Goal: Navigation & Orientation: Find specific page/section

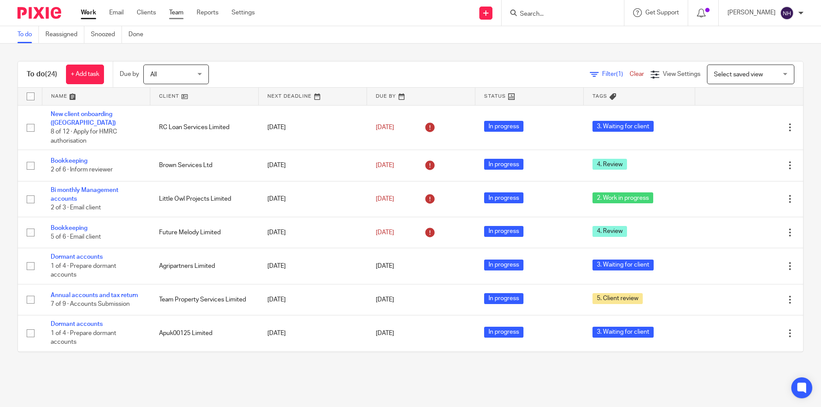
click at [175, 13] on link "Team" at bounding box center [176, 12] width 14 height 9
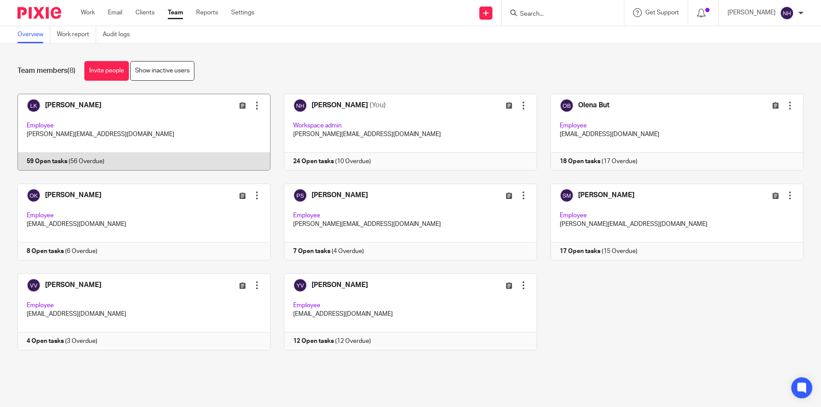
drag, startPoint x: 92, startPoint y: 106, endPoint x: 94, endPoint y: 112, distance: 6.3
click at [92, 106] on link at bounding box center [137, 132] width 266 height 77
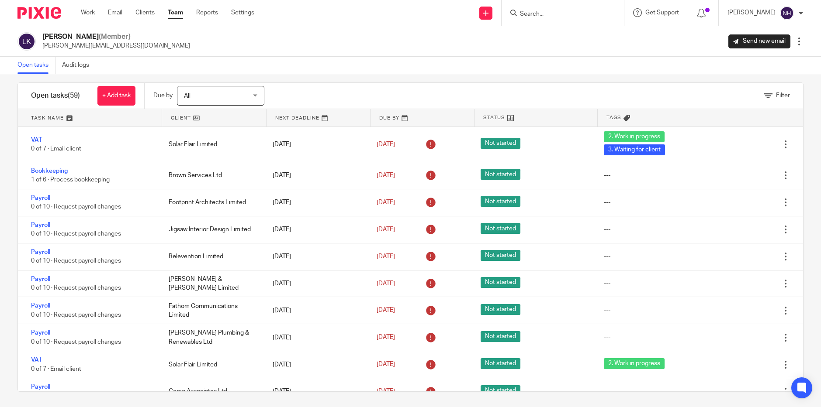
scroll to position [11, 0]
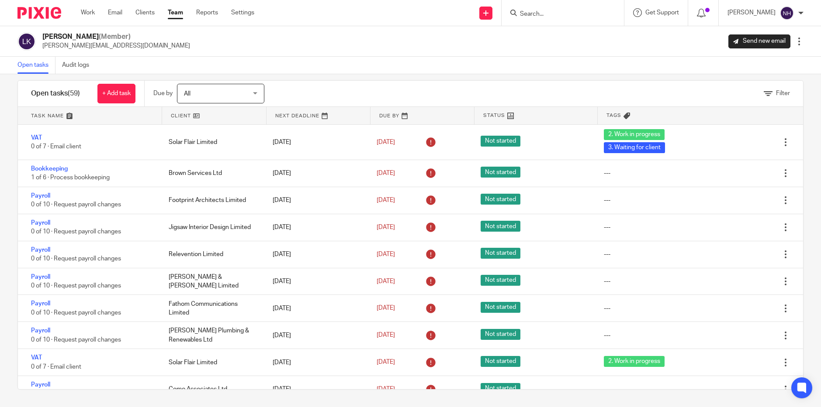
click at [176, 13] on link "Team" at bounding box center [175, 12] width 15 height 9
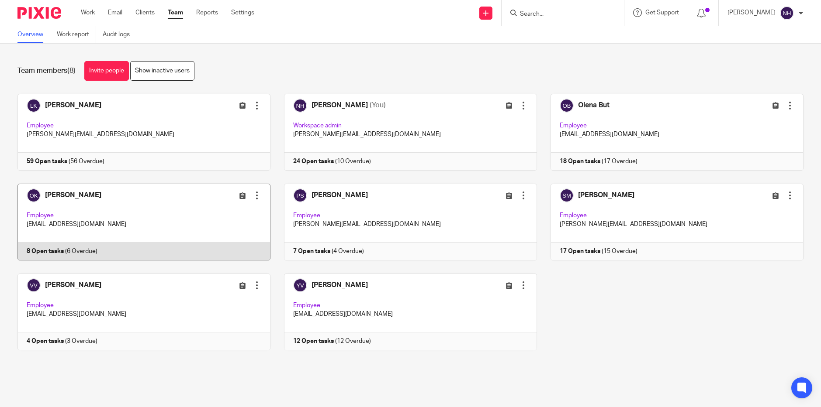
click at [92, 195] on link at bounding box center [137, 222] width 266 height 77
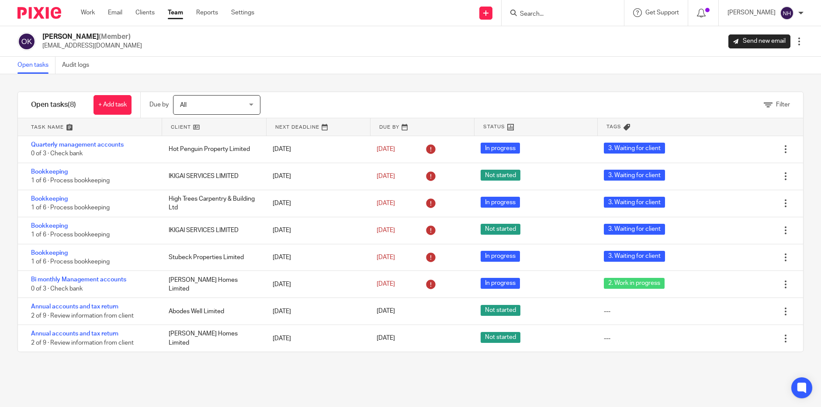
click at [178, 14] on link "Team" at bounding box center [175, 12] width 15 height 9
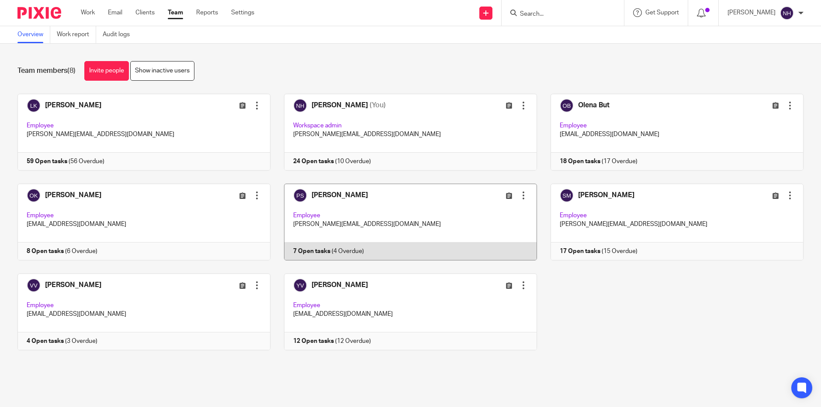
click at [330, 195] on link at bounding box center [403, 222] width 266 height 77
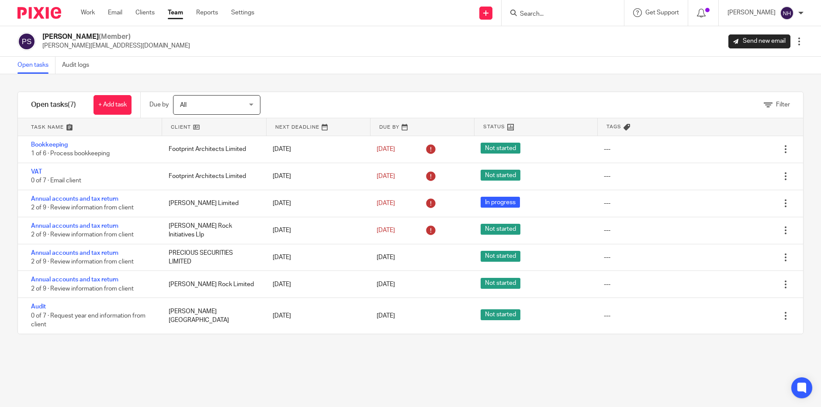
click at [182, 15] on link "Team" at bounding box center [175, 12] width 15 height 9
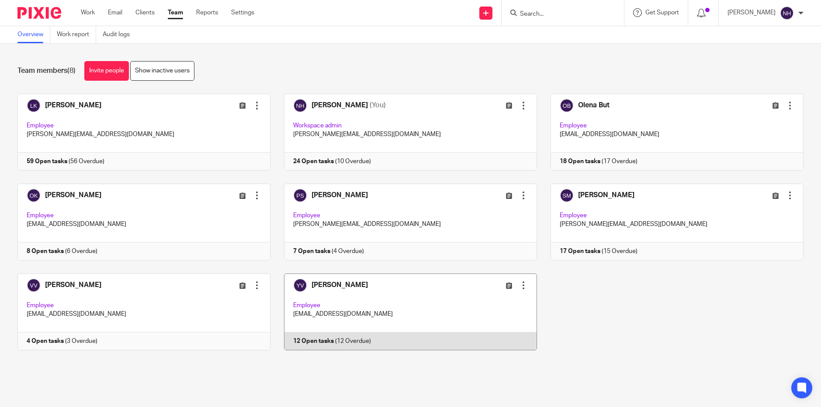
click at [331, 287] on link at bounding box center [403, 312] width 266 height 77
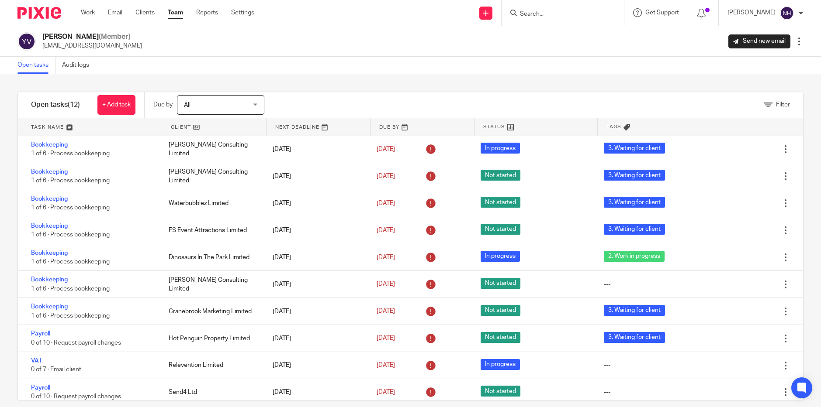
click at [566, 15] on input "Search" at bounding box center [558, 14] width 79 height 8
type input "hot penguyin"
click button "submit" at bounding box center [0, 0] width 0 height 0
click at [570, 31] on link at bounding box center [591, 38] width 148 height 20
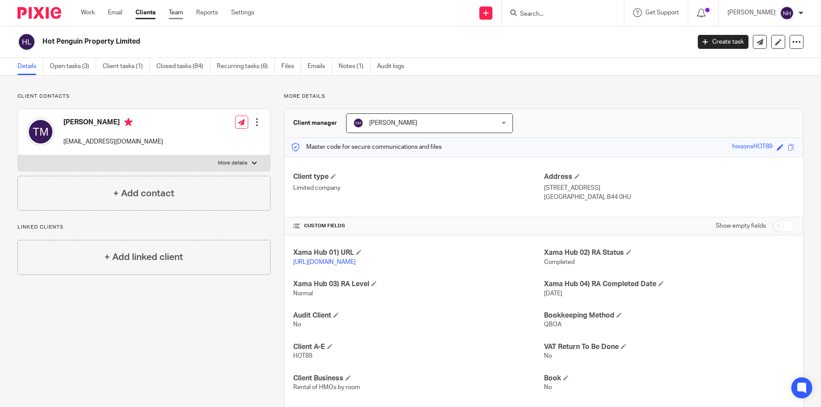
click at [181, 14] on link "Team" at bounding box center [176, 12] width 14 height 9
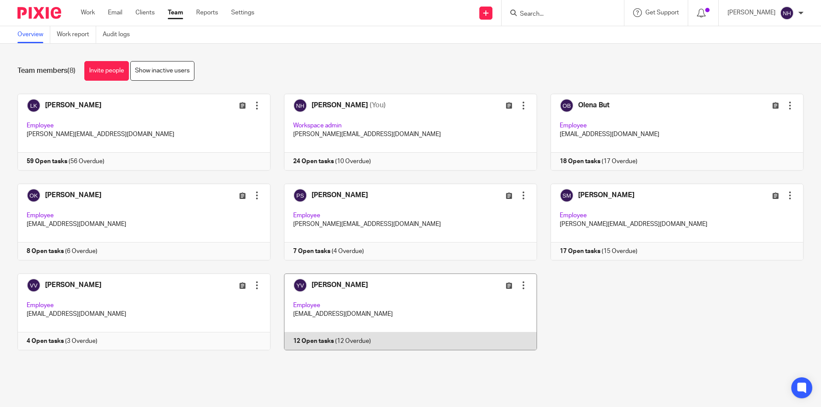
click at [328, 287] on link at bounding box center [403, 312] width 266 height 77
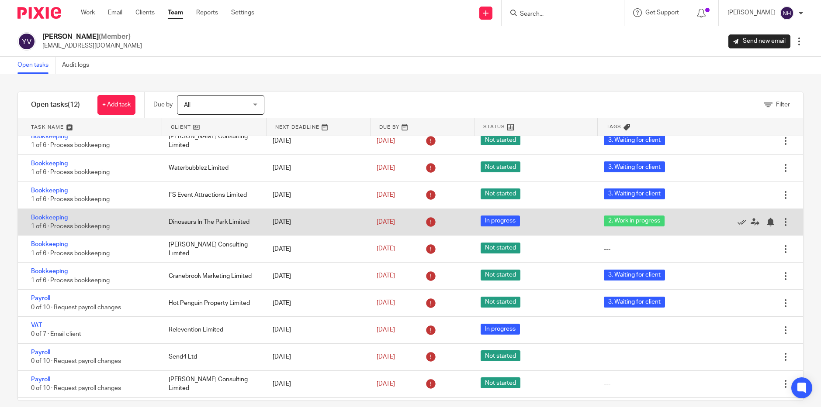
scroll to position [59, 0]
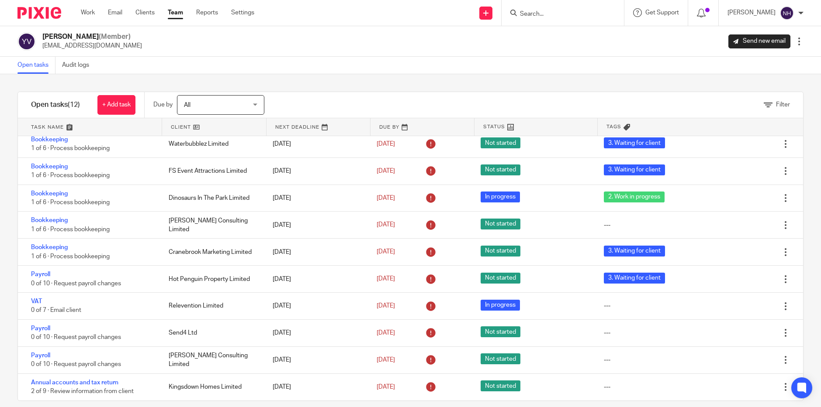
click at [176, 11] on link "Team" at bounding box center [175, 12] width 15 height 9
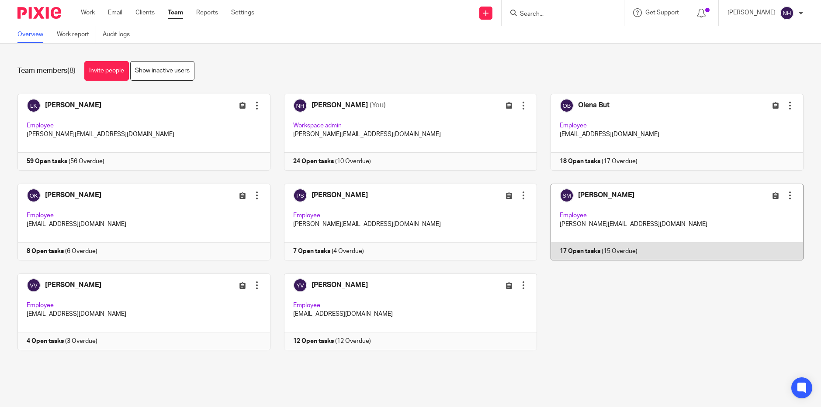
click at [586, 197] on link at bounding box center [670, 222] width 266 height 77
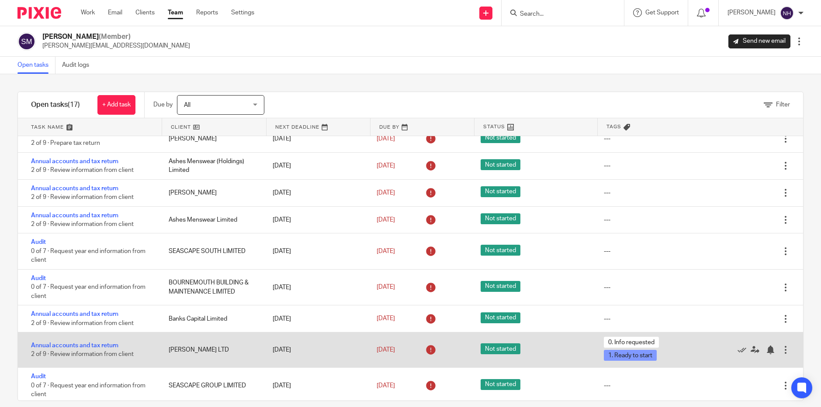
scroll to position [87, 0]
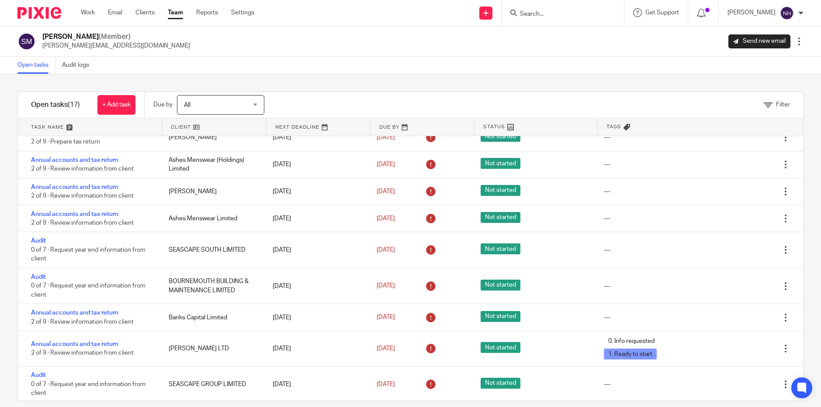
click at [177, 15] on link "Team" at bounding box center [175, 12] width 15 height 9
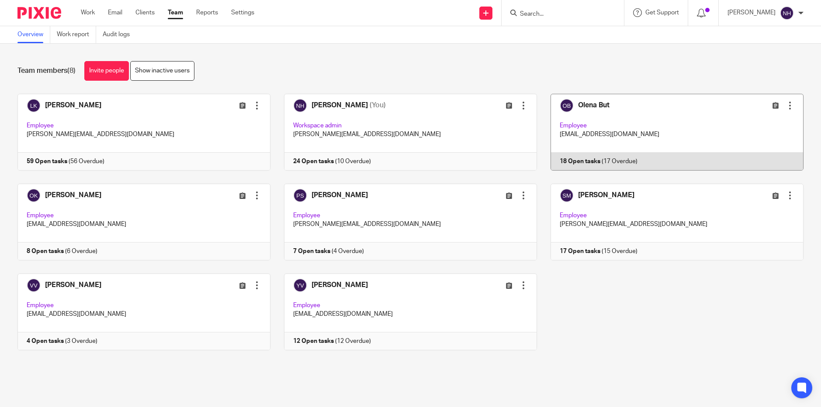
click at [577, 104] on link at bounding box center [670, 132] width 266 height 77
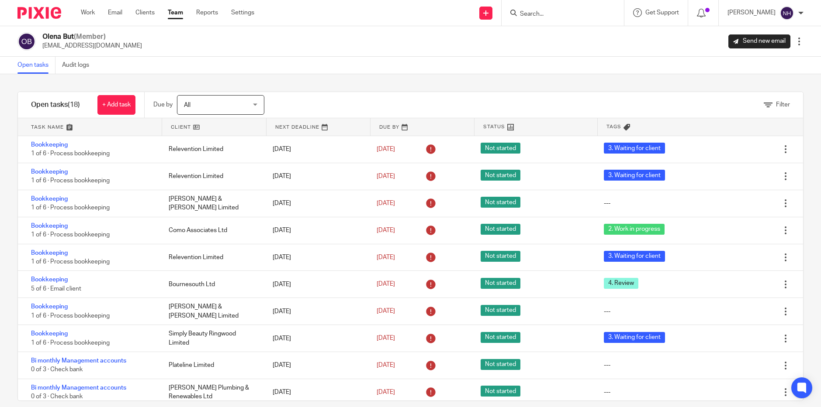
click at [182, 14] on link "Team" at bounding box center [175, 12] width 15 height 9
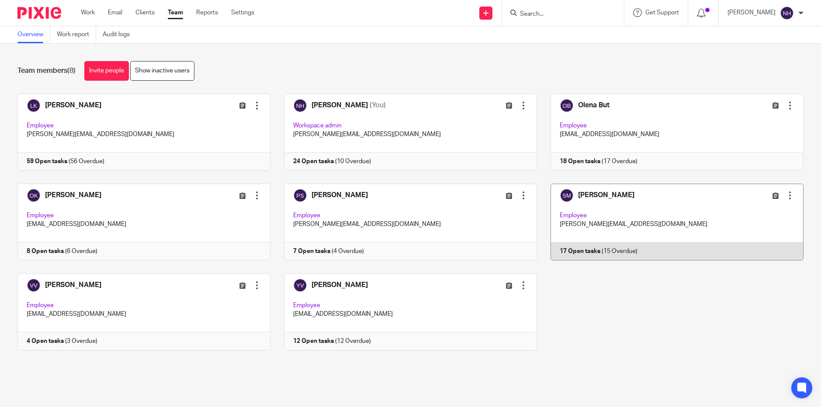
click at [573, 194] on link at bounding box center [670, 222] width 266 height 77
